Goal: Task Accomplishment & Management: Manage account settings

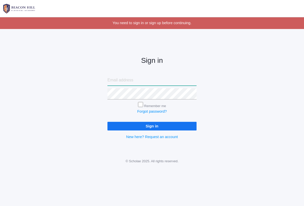
type input "[EMAIL_ADDRESS][DOMAIN_NAME]"
click at [152, 125] on input "Sign in" at bounding box center [151, 126] width 89 height 8
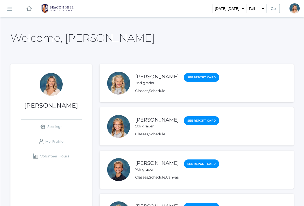
click at [133, 127] on li "[PERSON_NAME] 5th grader See Report Card Classes , Schedule" at bounding box center [197, 126] width 194 height 38
click at [141, 132] on link "Classes" at bounding box center [141, 134] width 13 height 5
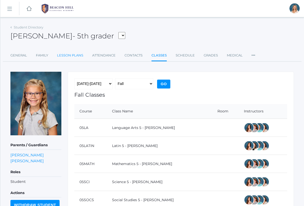
click at [71, 60] on link "Lesson Plans" at bounding box center [70, 55] width 26 height 10
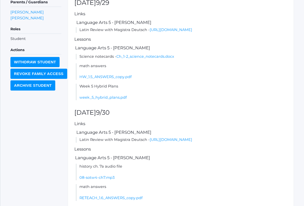
scroll to position [143, 0]
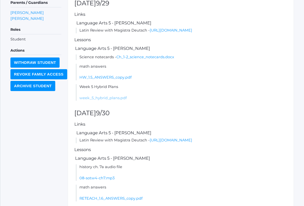
click at [111, 100] on link "week_5_hybrid_plans.pdf" at bounding box center [102, 98] width 47 height 5
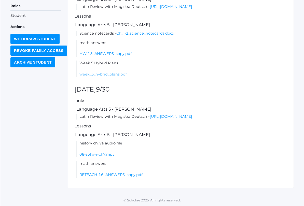
scroll to position [178, 0]
click at [176, 119] on link "[URL][DOMAIN_NAME]" at bounding box center [171, 116] width 43 height 5
